Goal: Find specific page/section: Find specific page/section

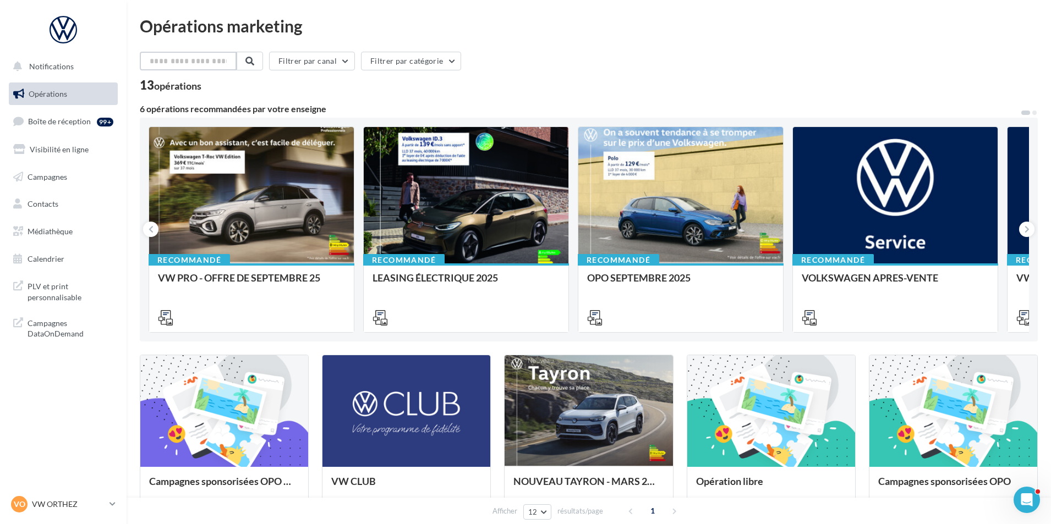
click at [188, 70] on input "text" at bounding box center [188, 61] width 97 height 19
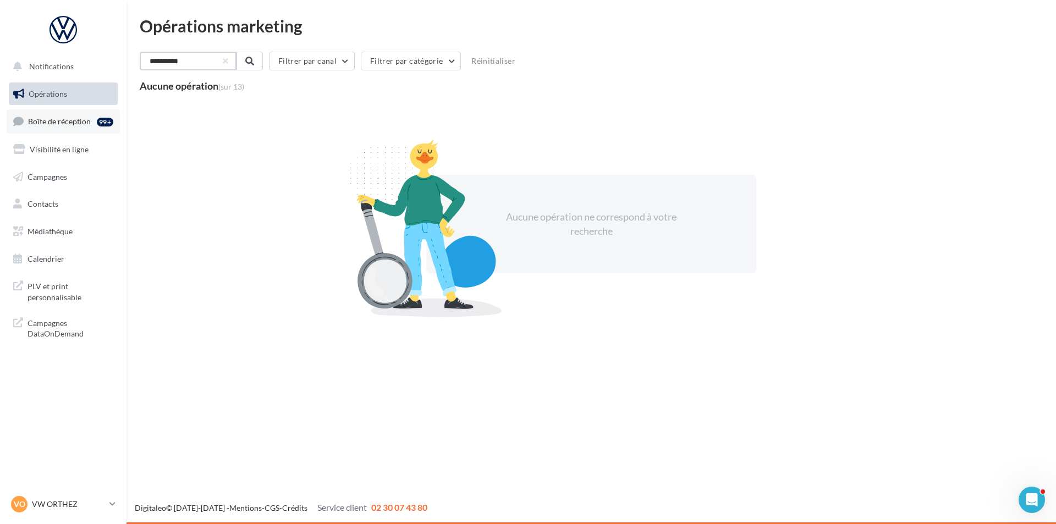
type input "**********"
click at [70, 118] on span "Boîte de réception" at bounding box center [59, 121] width 63 height 9
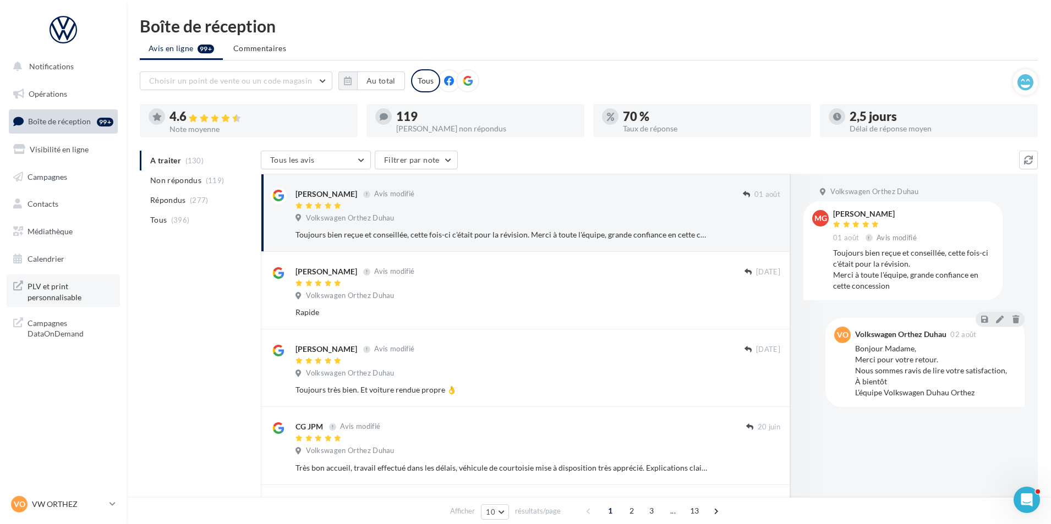
click at [57, 288] on span "PLV et print personnalisable" at bounding box center [71, 291] width 86 height 24
